Goal: Information Seeking & Learning: Learn about a topic

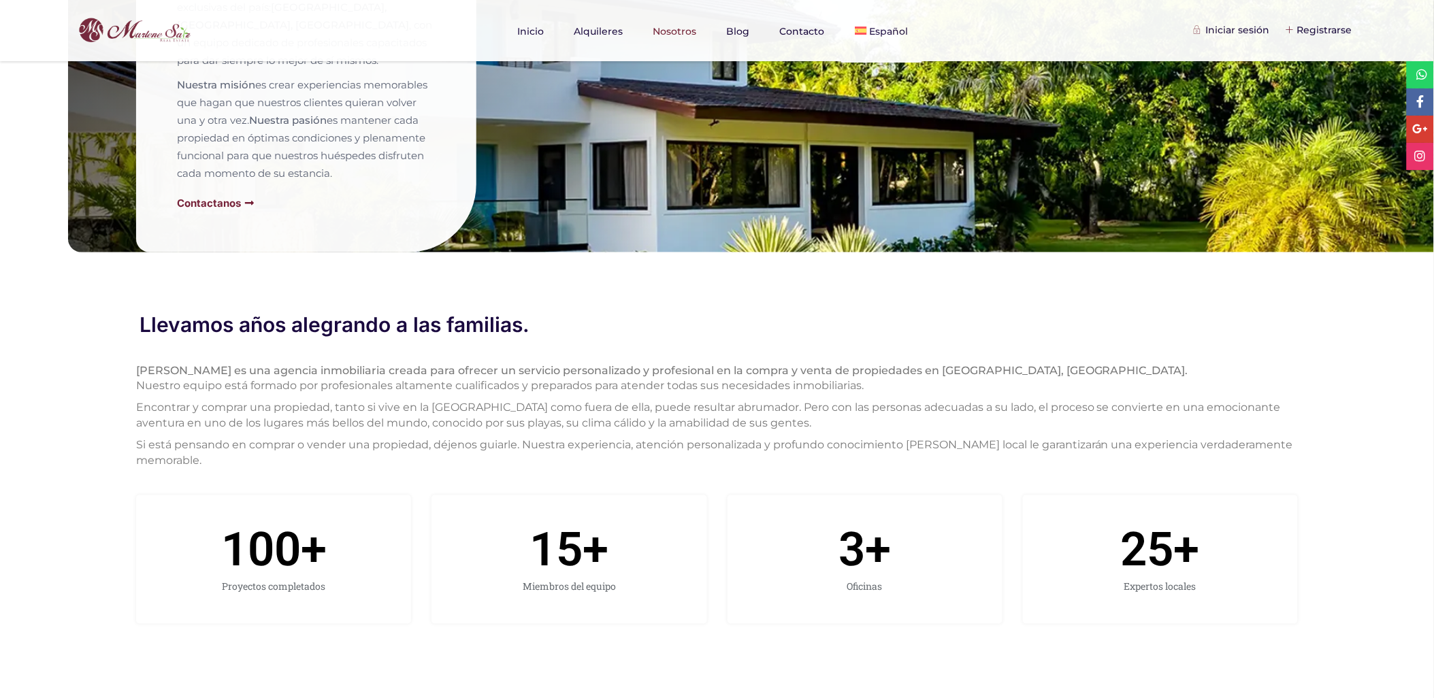
scroll to position [227, 0]
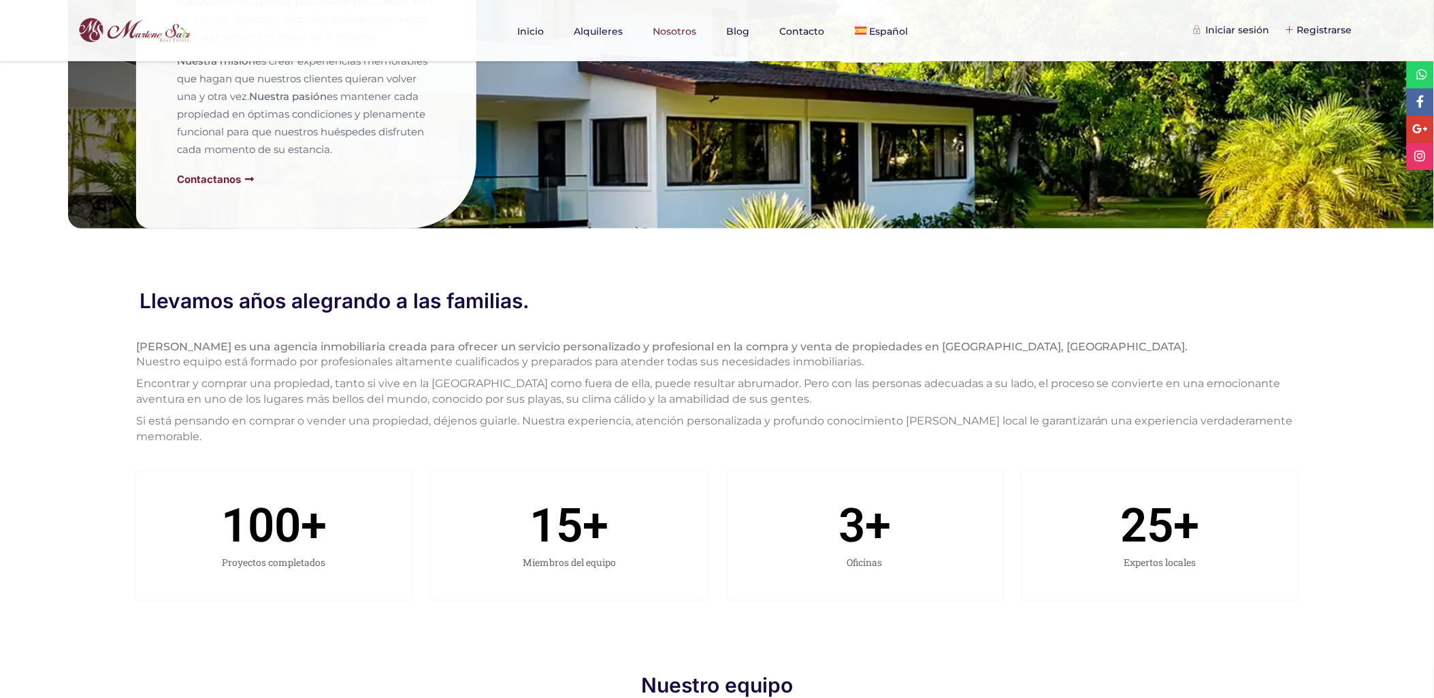
click at [315, 348] on p "[PERSON_NAME] es una agencia inmobiliaria creada para ofrecer un servicio perso…" at bounding box center [716, 355] width 1161 height 31
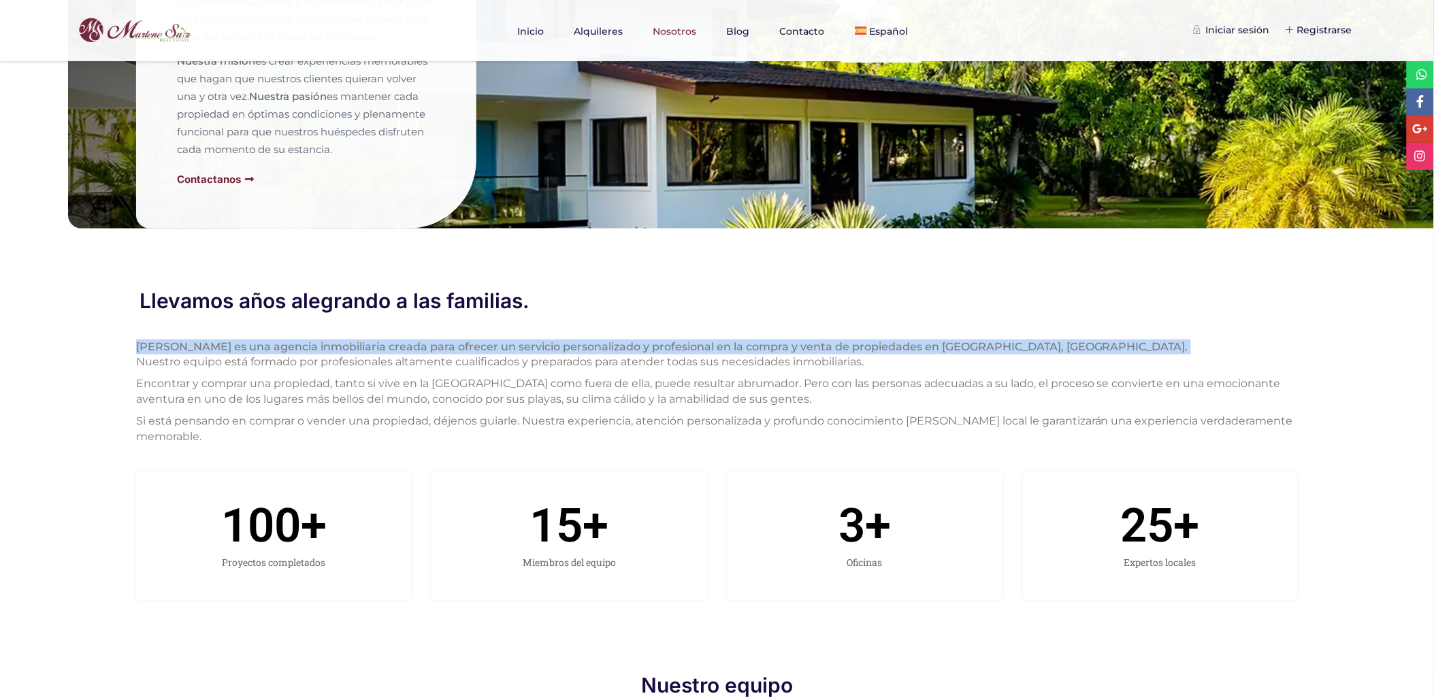
click at [315, 348] on p "[PERSON_NAME] es una agencia inmobiliaria creada para ofrecer un servicio perso…" at bounding box center [716, 355] width 1161 height 31
click at [316, 348] on p "[PERSON_NAME] es una agencia inmobiliaria creada para ofrecer un servicio perso…" at bounding box center [716, 355] width 1161 height 31
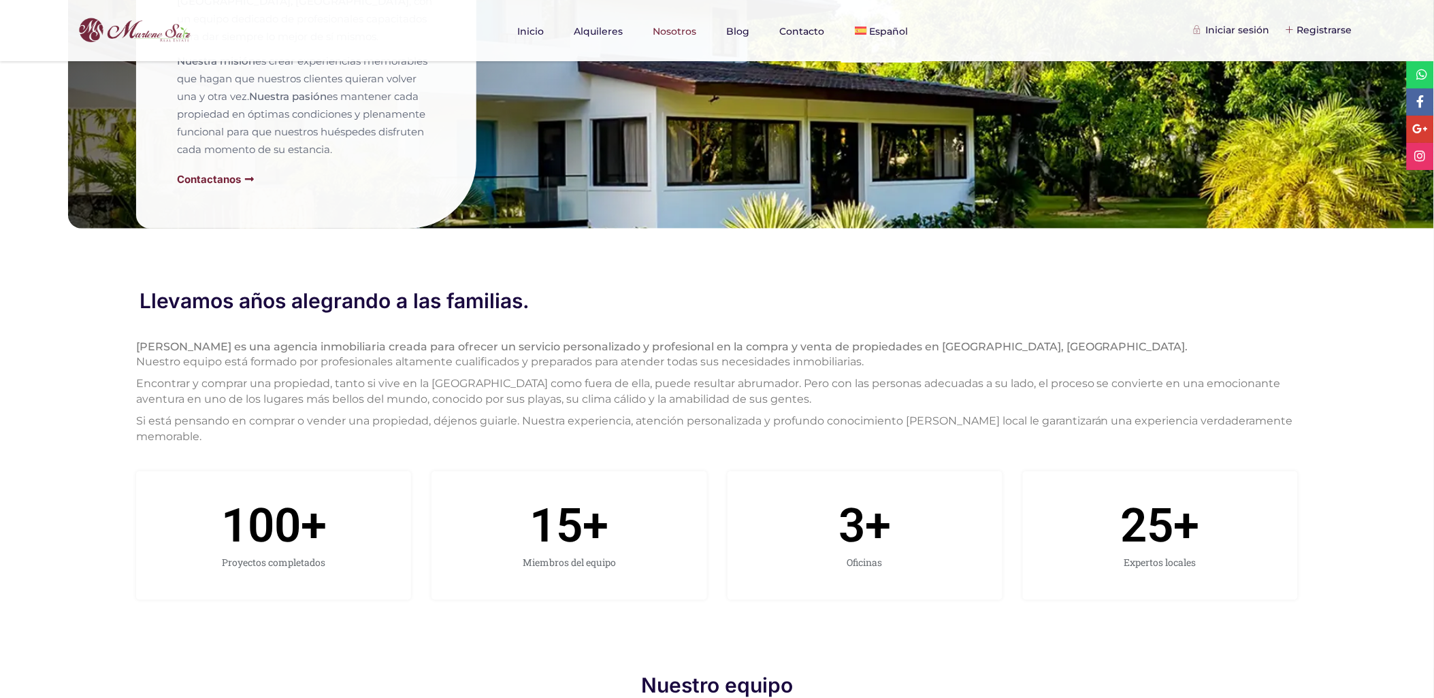
drag, startPoint x: 316, startPoint y: 348, endPoint x: 518, endPoint y: 450, distance: 226.4
click at [518, 450] on div "Llevamos años alegrando a las familias. [PERSON_NAME] es una agencia inmobiliar…" at bounding box center [716, 445] width 1161 height 310
drag, startPoint x: 518, startPoint y: 450, endPoint x: 220, endPoint y: 386, distance: 304.6
click at [220, 386] on p "Encontrar y comprar una propiedad, tanto si vive en la [GEOGRAPHIC_DATA] como f…" at bounding box center [716, 391] width 1161 height 31
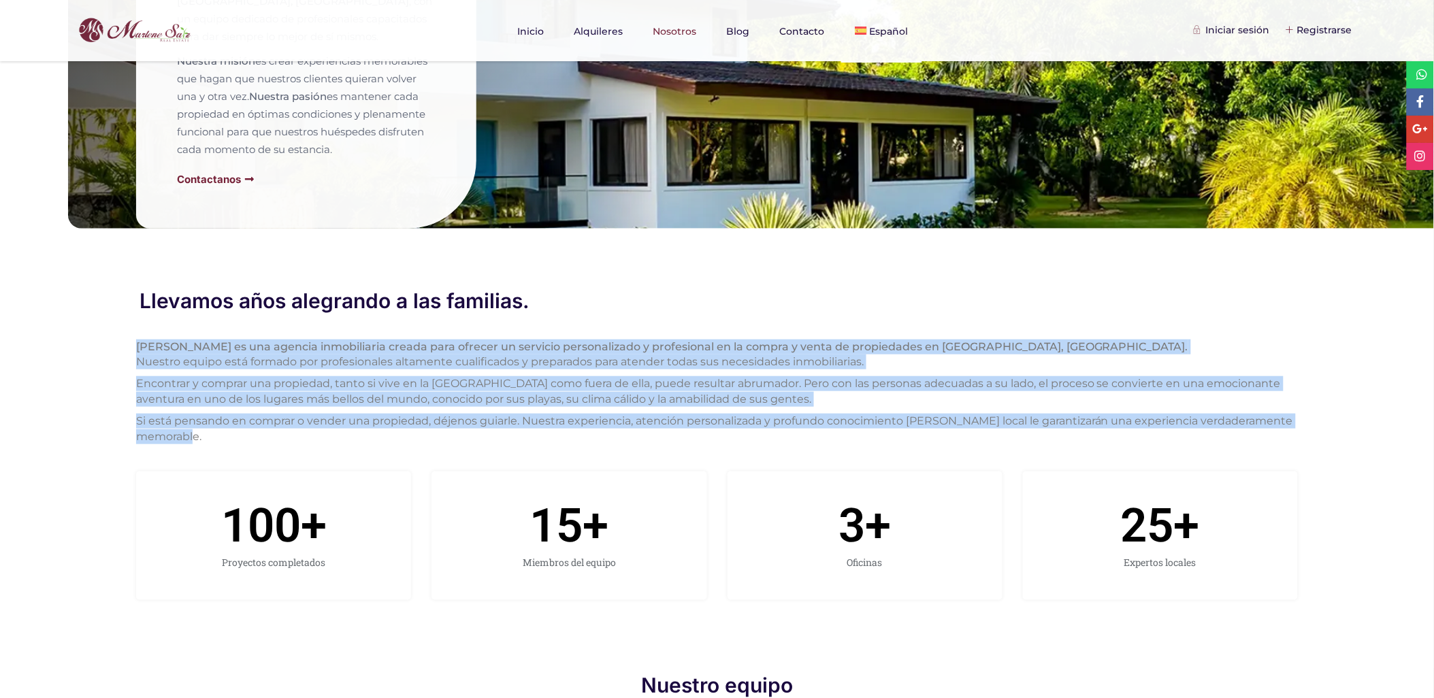
drag, startPoint x: 207, startPoint y: 427, endPoint x: 131, endPoint y: 335, distance: 118.4
click at [131, 335] on div "Llevamos años alegrando a las familias. [PERSON_NAME] es una agencia inmobiliar…" at bounding box center [716, 479] width 1297 height 378
copy div "[PERSON_NAME] es una agencia inmobiliaria creada para ofrecer un servicio perso…"
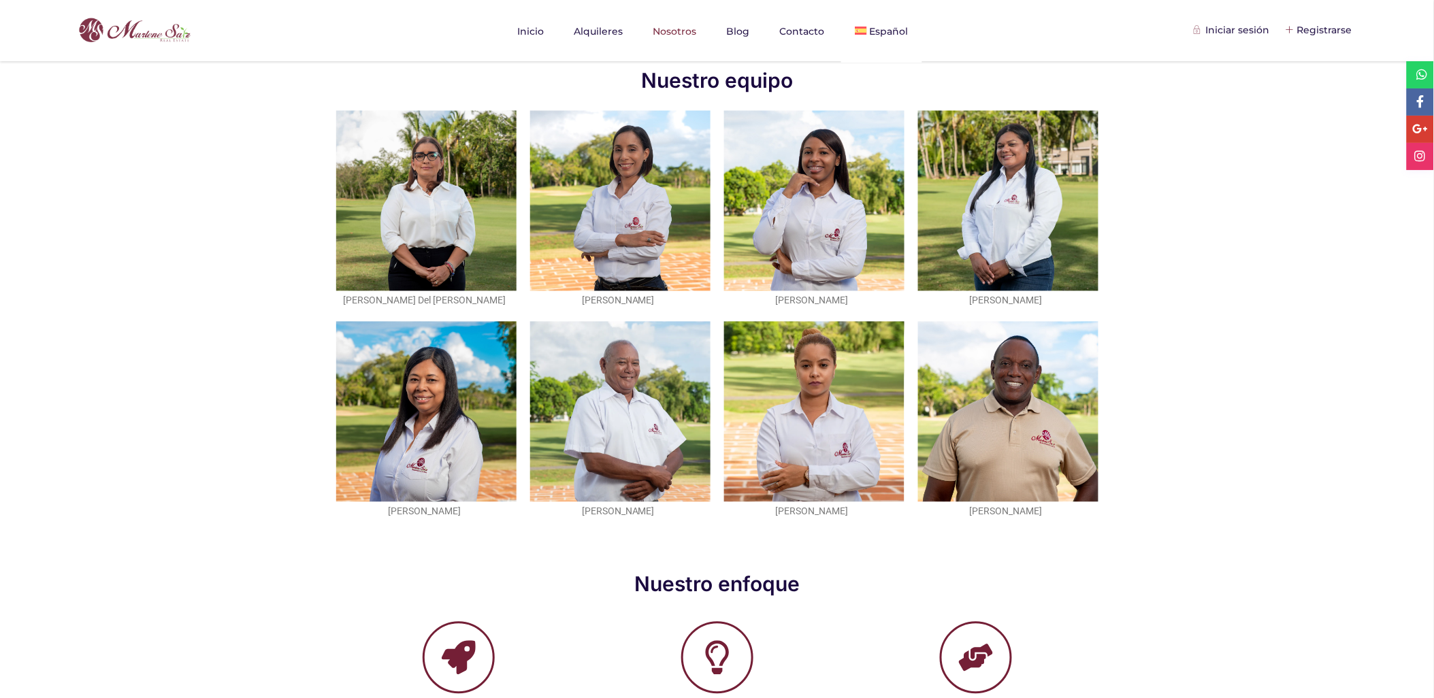
scroll to position [756, 0]
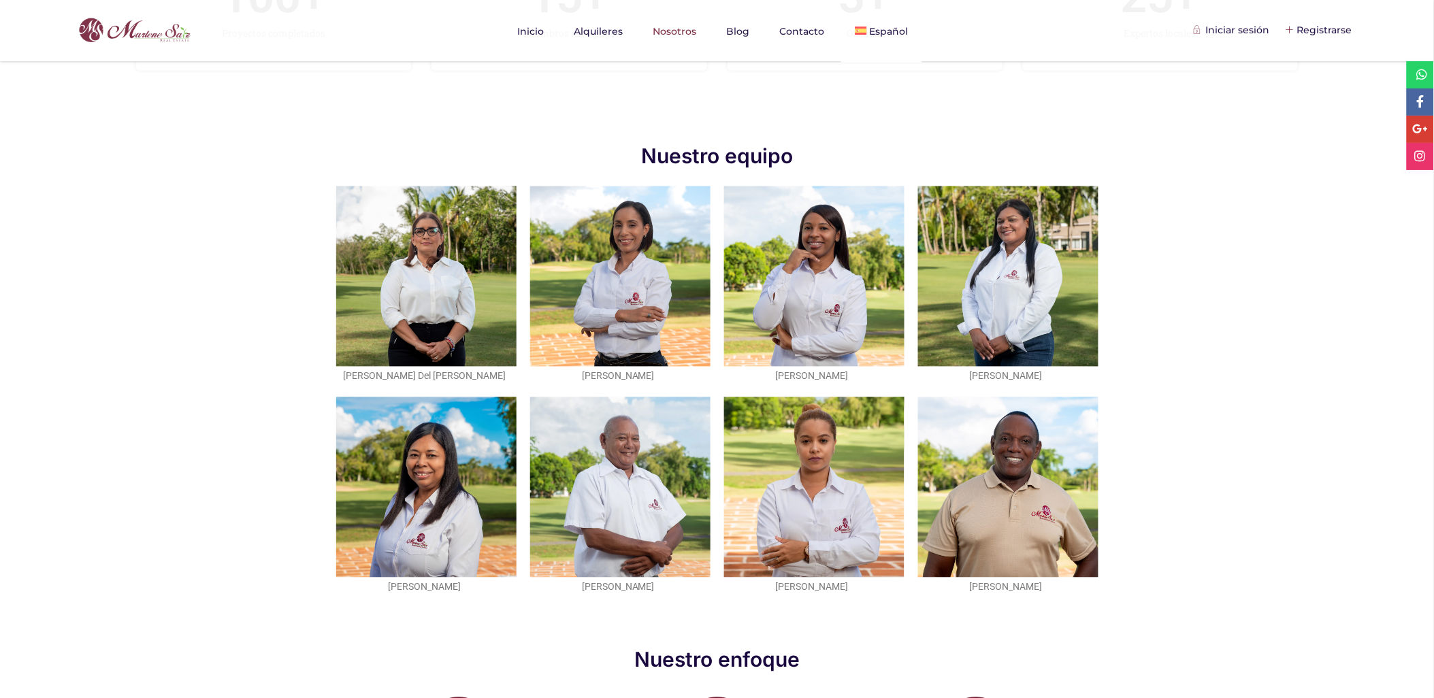
click at [1283, 296] on div "[PERSON_NAME] Del [PERSON_NAME] [PERSON_NAME] [PERSON_NAME] [PERSON_NAME] [PERS…" at bounding box center [717, 391] width 1434 height 436
